Goal: Check status: Check status

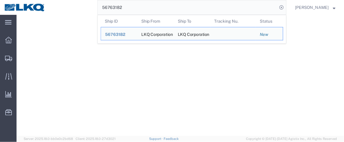
select select "27602"
select select "28716"
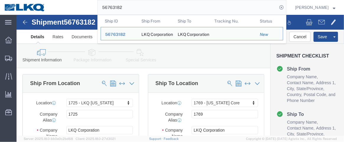
drag, startPoint x: 133, startPoint y: 7, endPoint x: 101, endPoint y: 5, distance: 32.6
click at [101, 5] on input "56763182" at bounding box center [188, 7] width 180 height 14
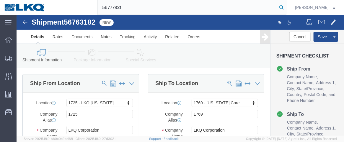
type input "56777921"
click at [286, 5] on icon at bounding box center [282, 7] width 8 height 8
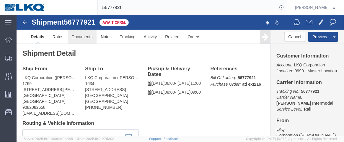
click link "Documents"
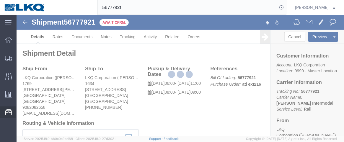
click at [6, 111] on icon at bounding box center [8, 112] width 7 height 6
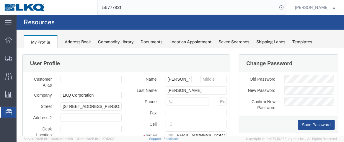
click at [9, 110] on icon at bounding box center [9, 112] width 7 height 6
click at [0, 0] on span "Location Appointment" at bounding box center [0, 0] width 0 height 0
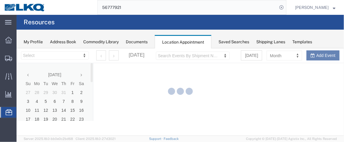
select select "28716"
